Goal: Task Accomplishment & Management: Manage account settings

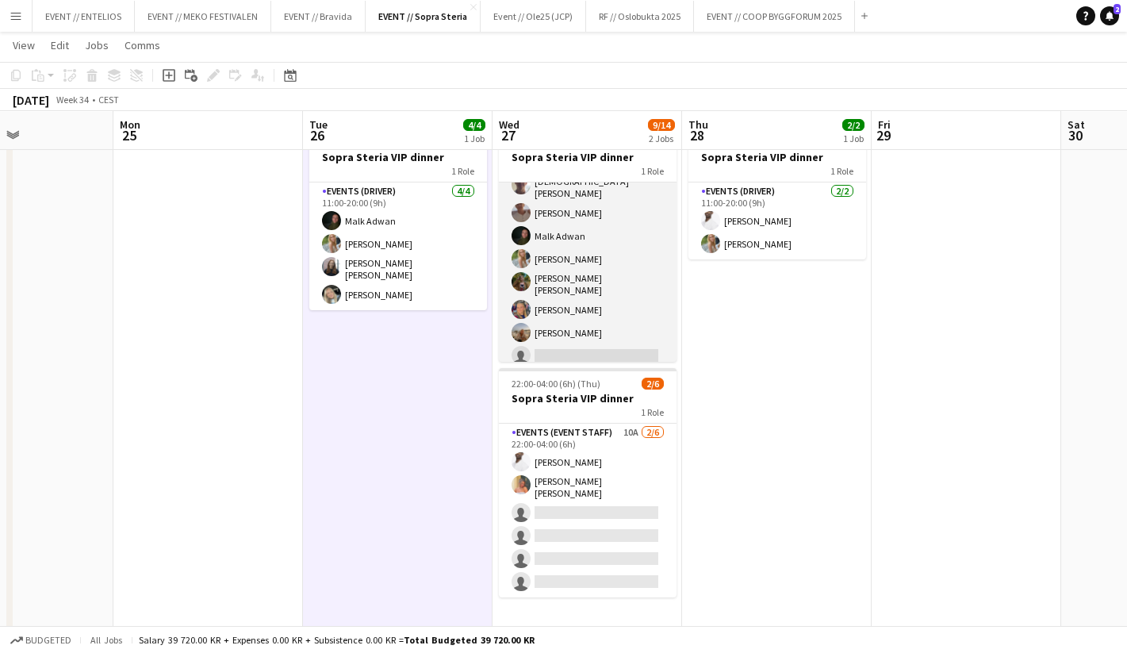
click at [566, 347] on app-card-role "Events (Event Staff) 5I 11A 7/8 12:00-00:00 (12h) Christian Tohje Charlie Thoma…" at bounding box center [588, 259] width 178 height 224
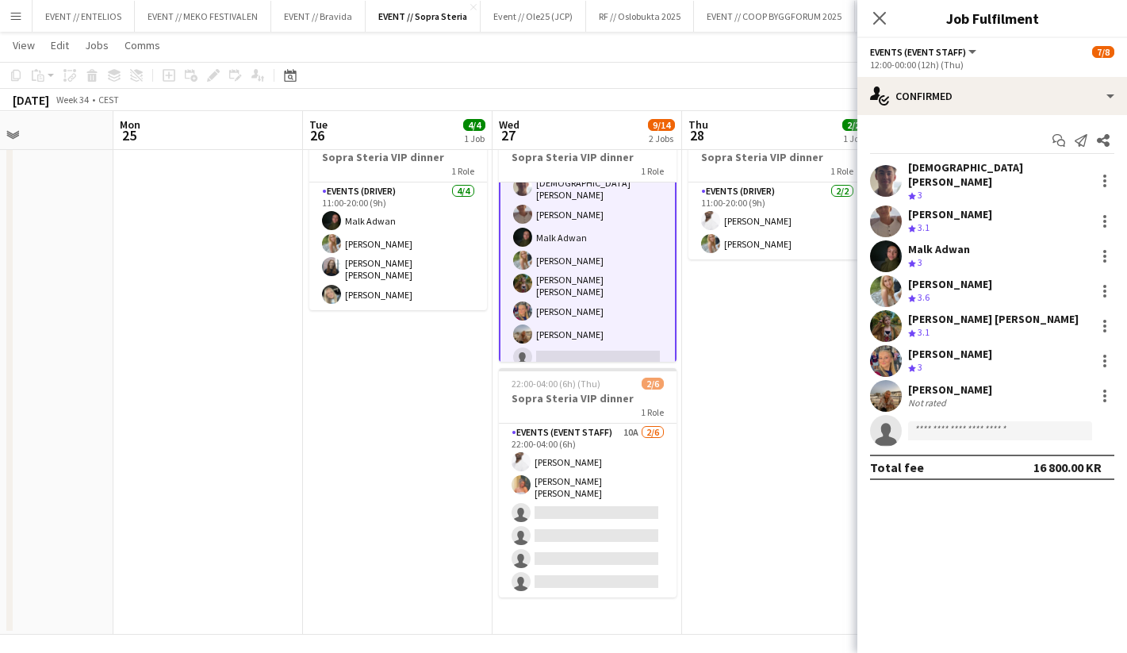
scroll to position [37, 0]
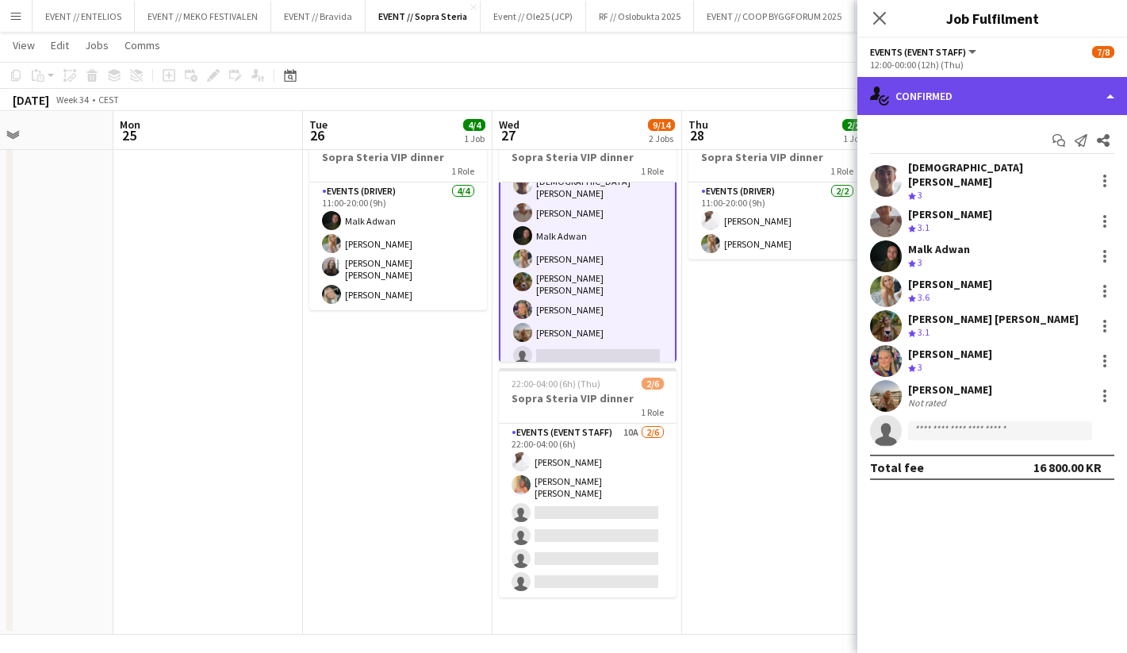
click at [932, 92] on div "single-neutral-actions-check-2 Confirmed" at bounding box center [992, 96] width 270 height 38
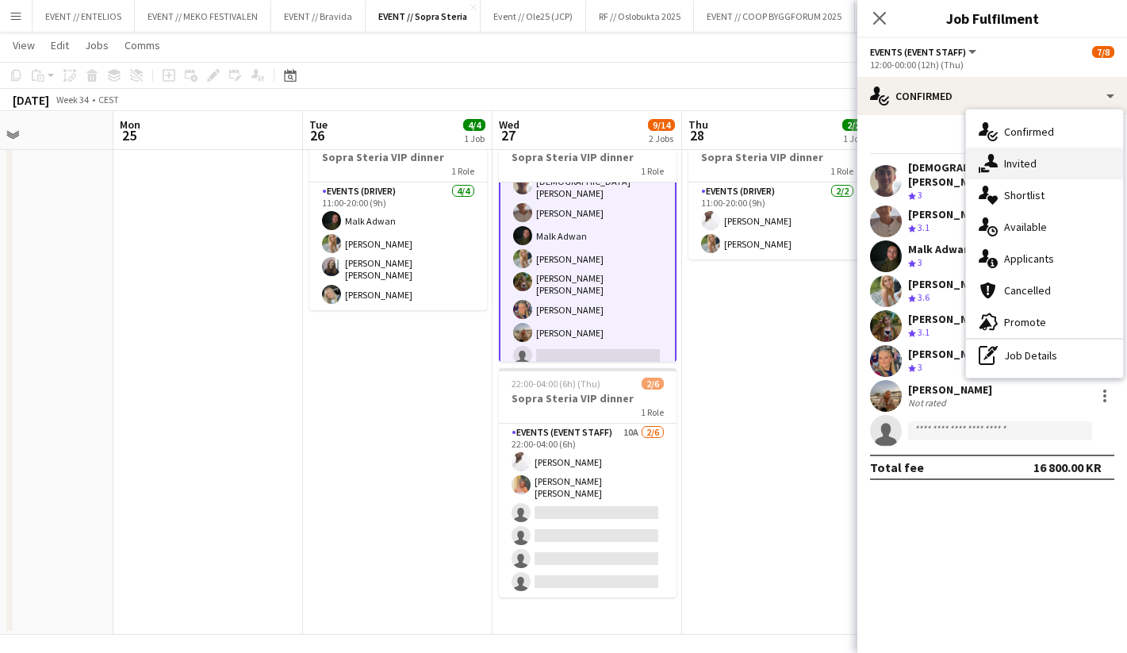
click at [1013, 159] on div "single-neutral-actions-share-1 Invited" at bounding box center [1044, 163] width 157 height 32
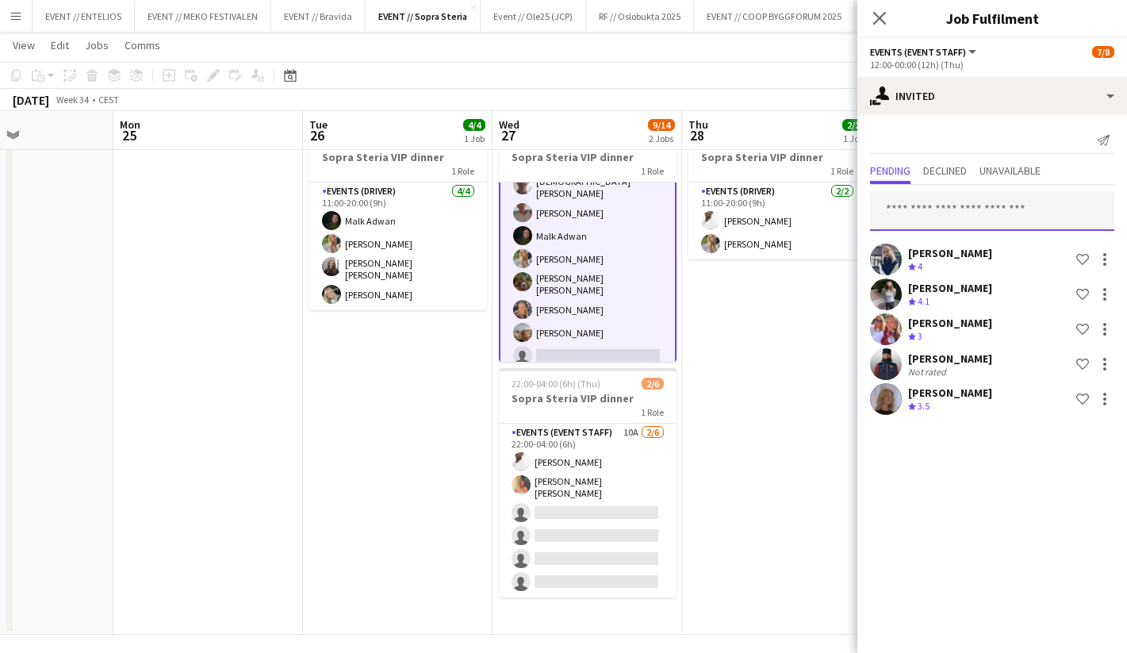
click at [964, 205] on input "text" at bounding box center [992, 211] width 244 height 40
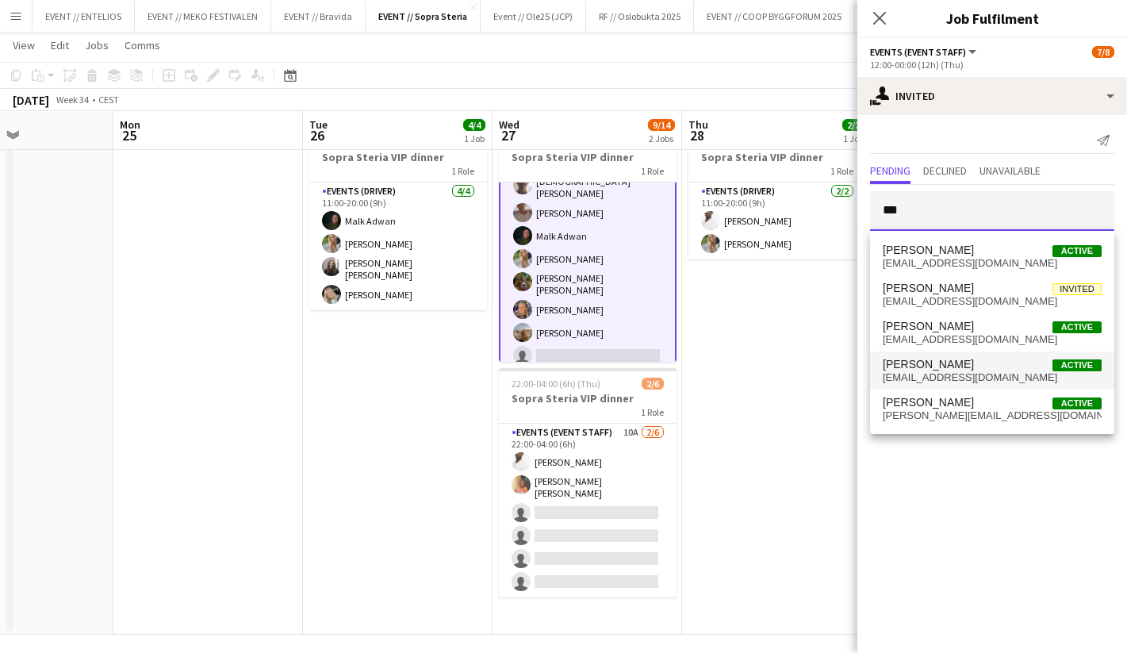
scroll to position [66, 0]
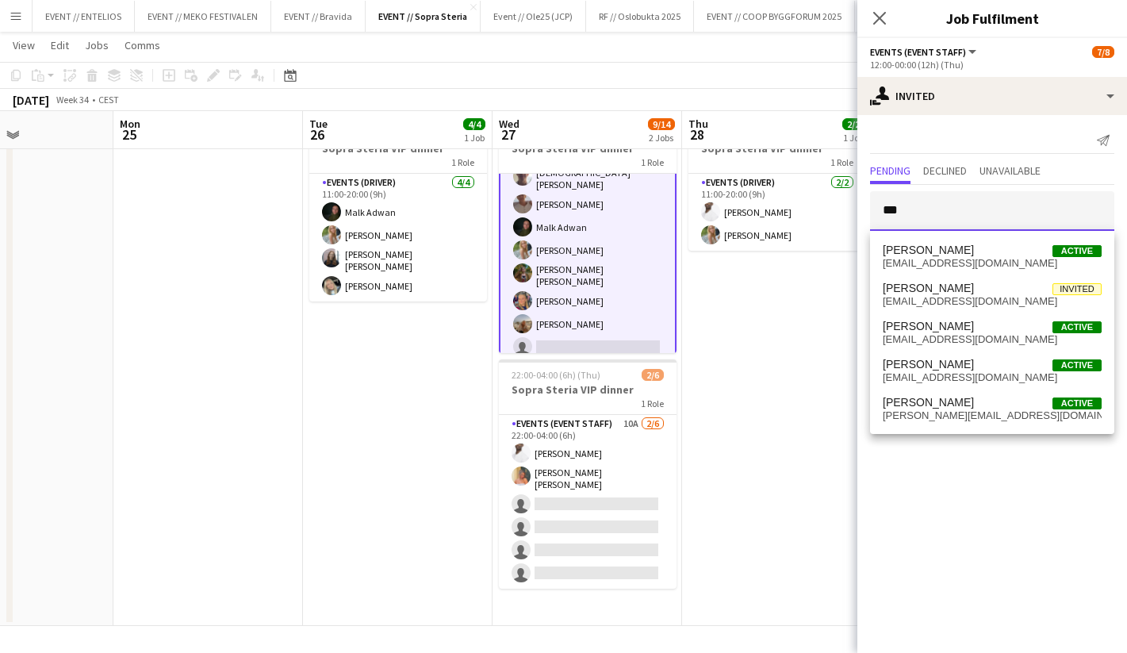
type input "***"
click at [799, 296] on app-date-cell "11:00-20:00 (9h) 2/2 Sopra Steria VIP dinner 1 Role Events (Driver) 2/2 11:00-2…" at bounding box center [777, 369] width 190 height 514
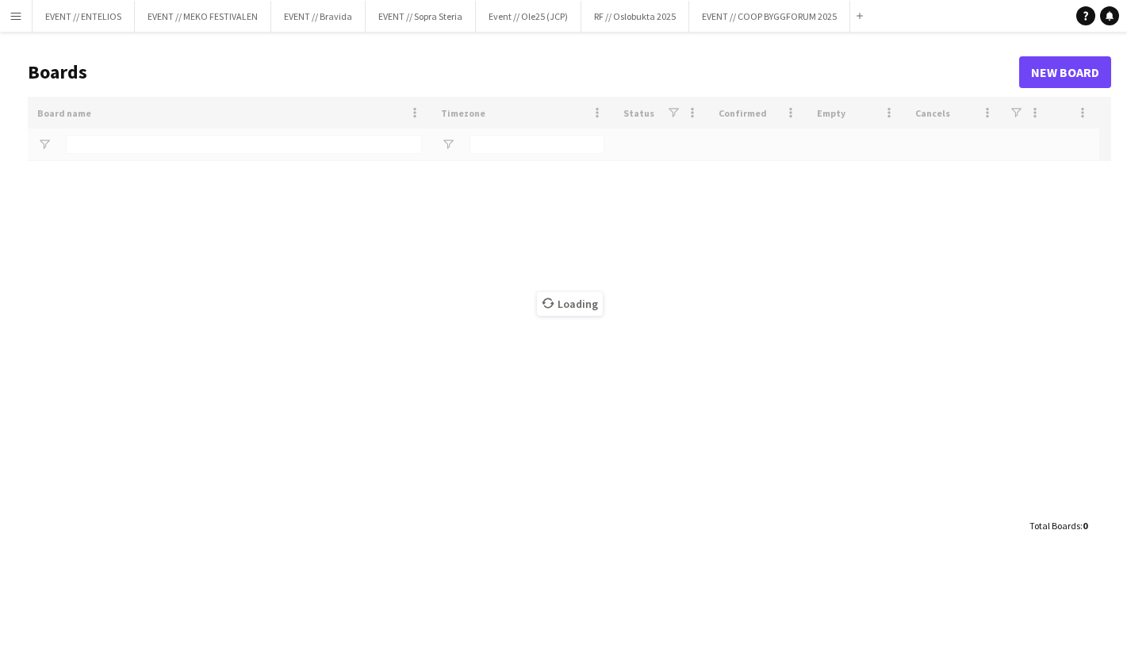
type input "*******"
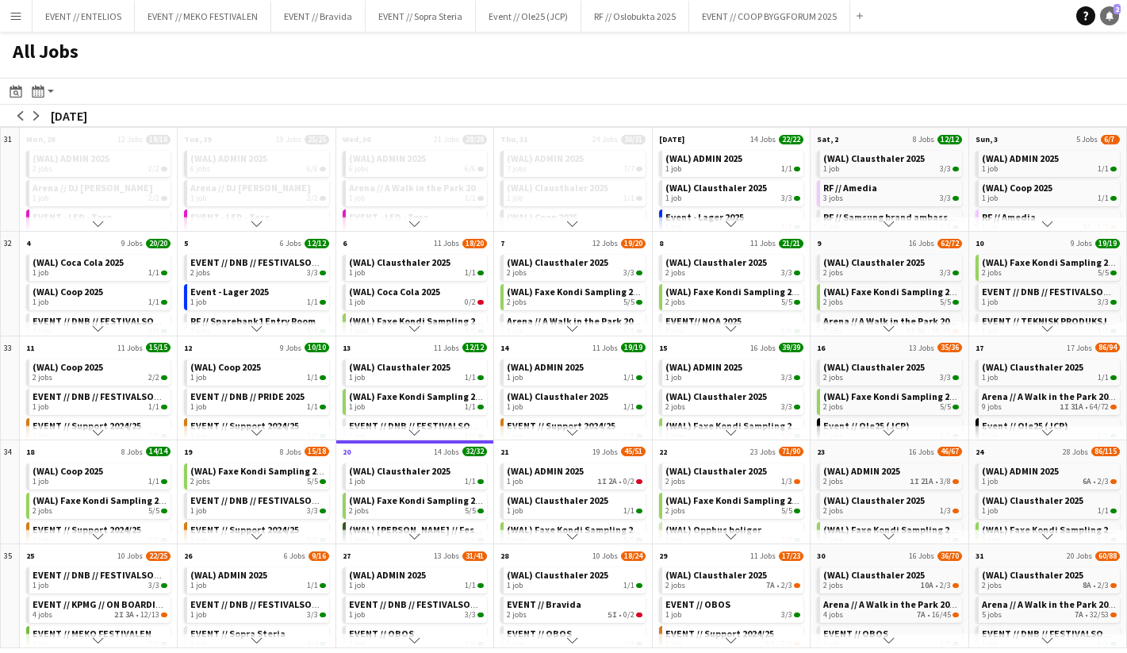
scroll to position [39, 0]
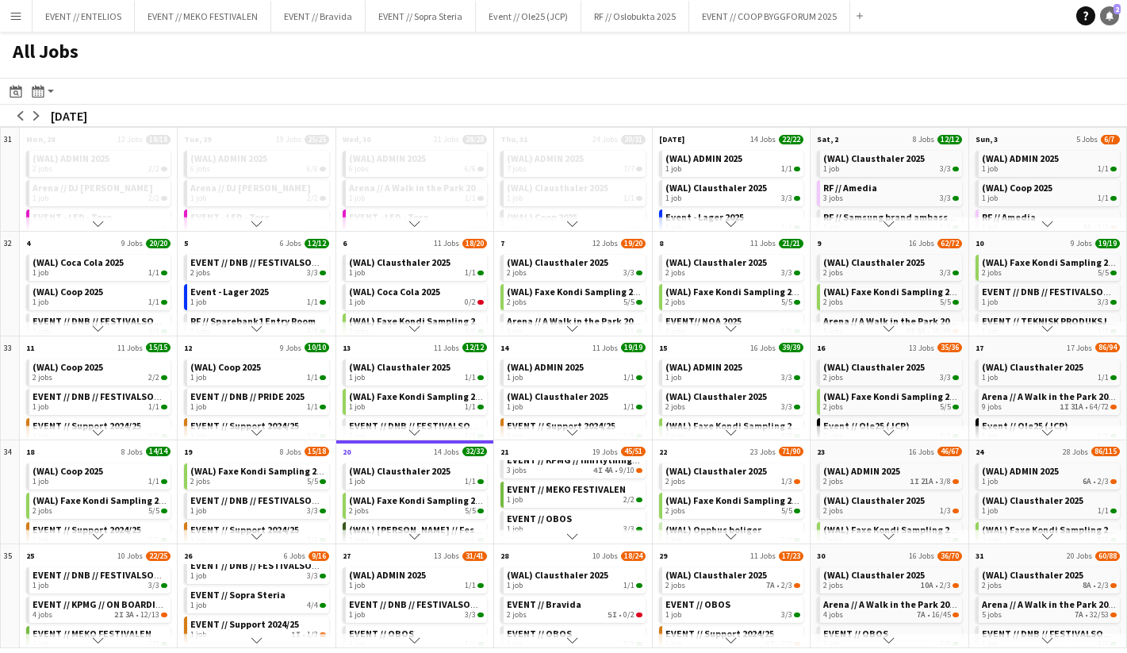
click at [1109, 8] on link "Notifications 2" at bounding box center [1109, 15] width 19 height 19
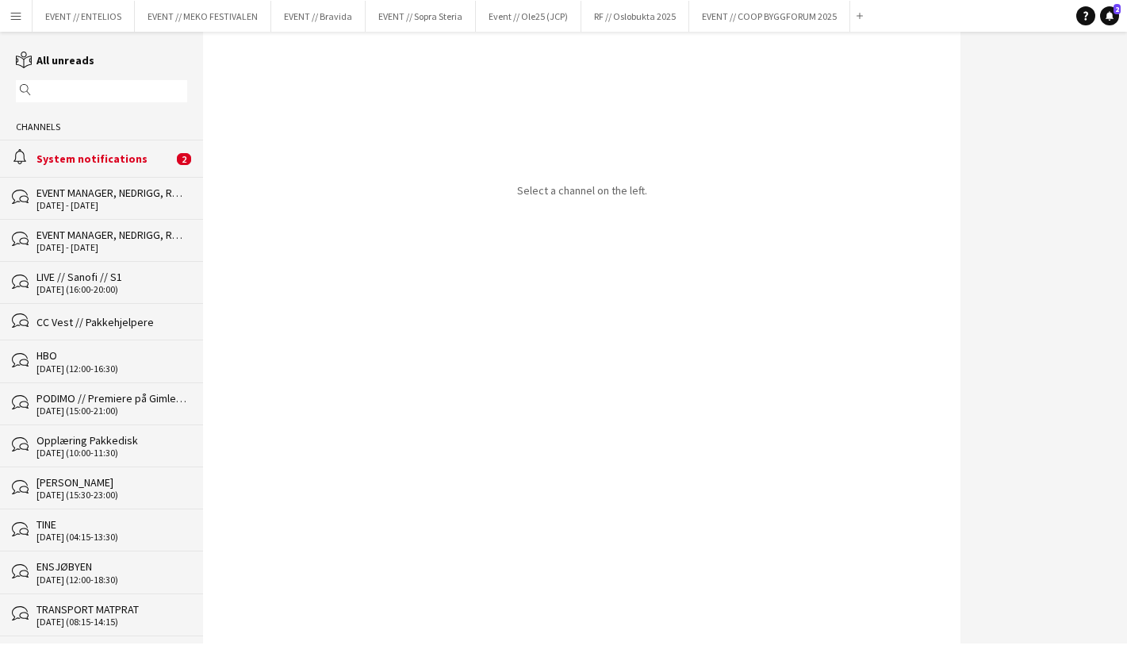
click at [168, 167] on div "alarm System notifications 2" at bounding box center [101, 158] width 203 height 36
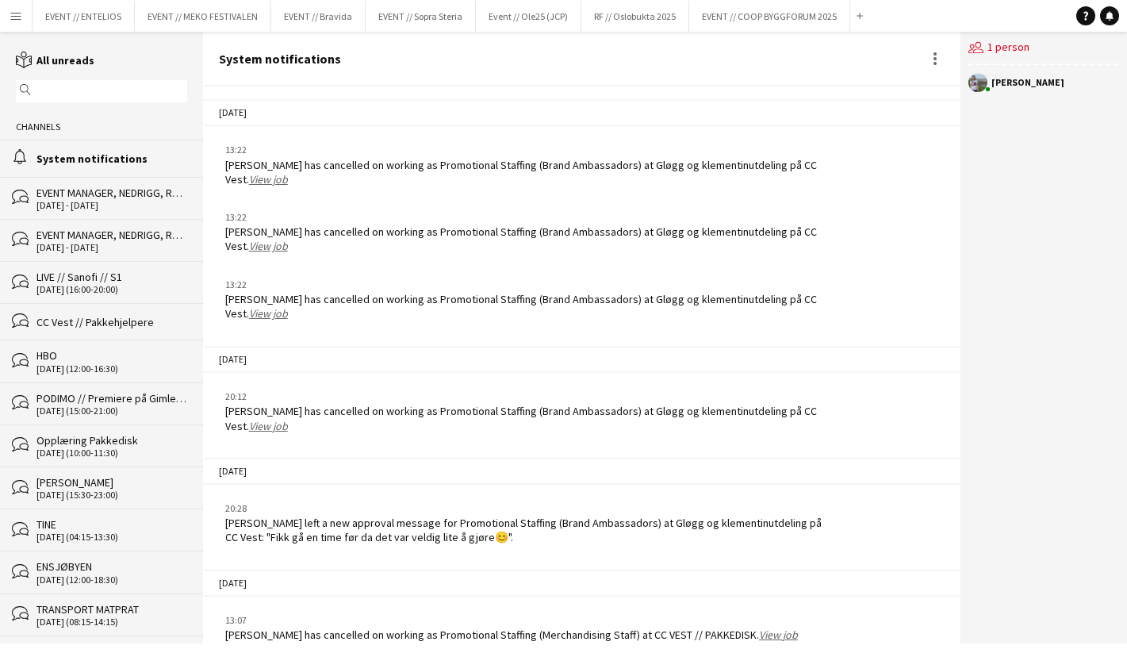
scroll to position [2200, 0]
